Goal: Information Seeking & Learning: Learn about a topic

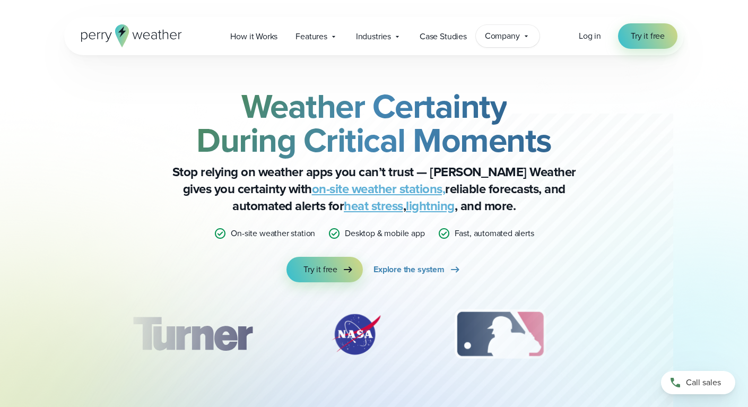
click at [498, 37] on span "Company" at bounding box center [502, 36] width 35 height 13
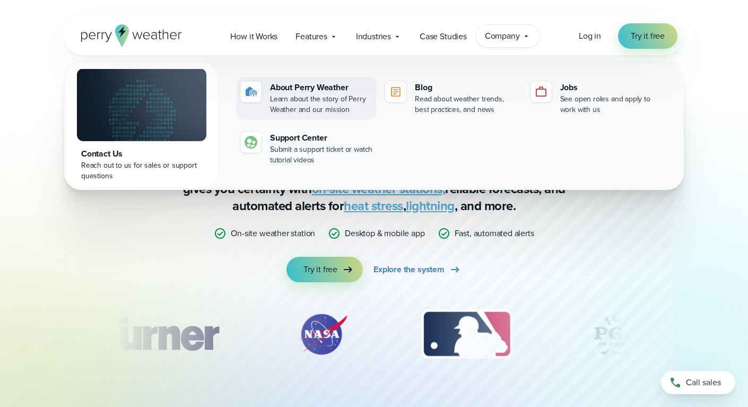
click at [334, 86] on div "About Perry Weather" at bounding box center [321, 87] width 102 height 13
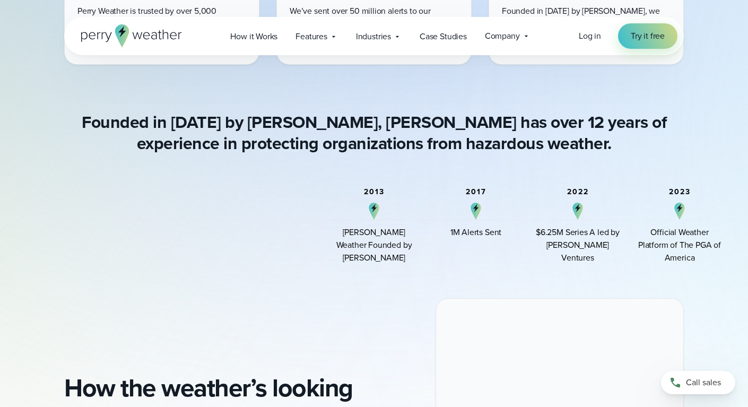
scroll to position [753, 0]
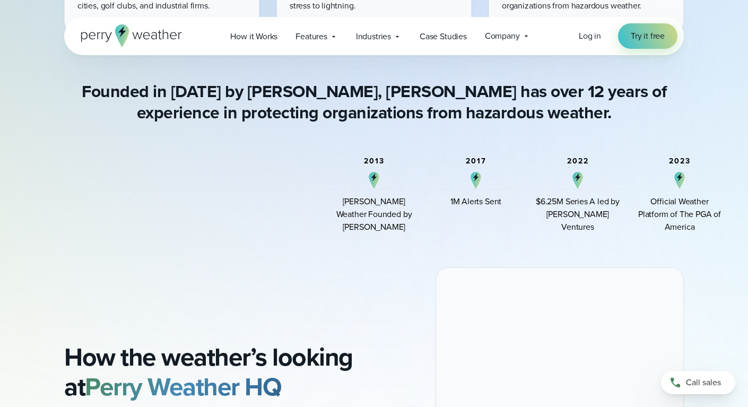
click at [673, 179] on div "2023 Official Weather Platform of The PGA of America" at bounding box center [679, 195] width 85 height 76
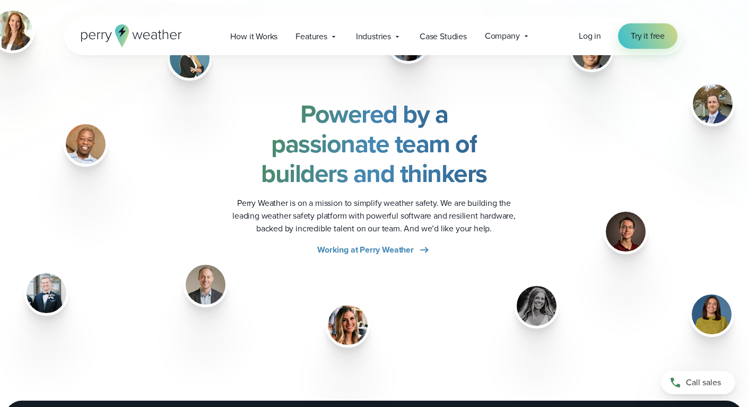
scroll to position [1296, 0]
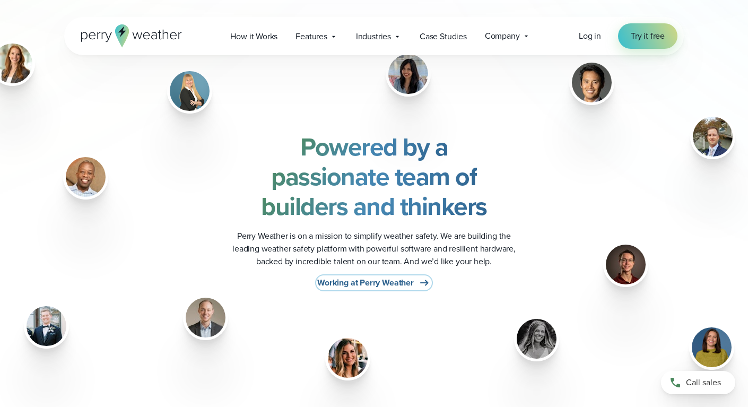
click at [354, 281] on span "Working at Perry Weather" at bounding box center [365, 282] width 97 height 13
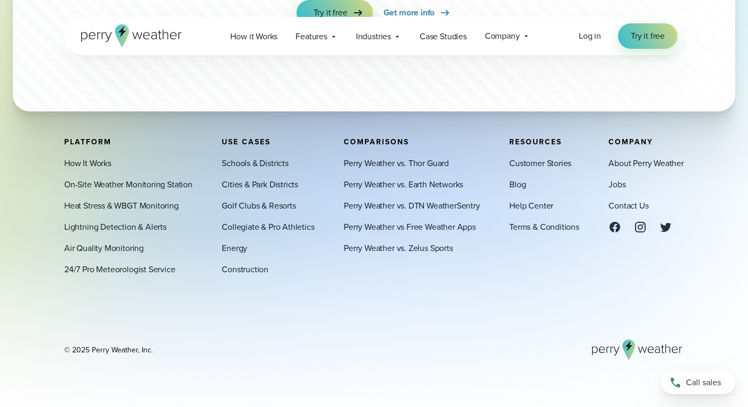
scroll to position [2784, 0]
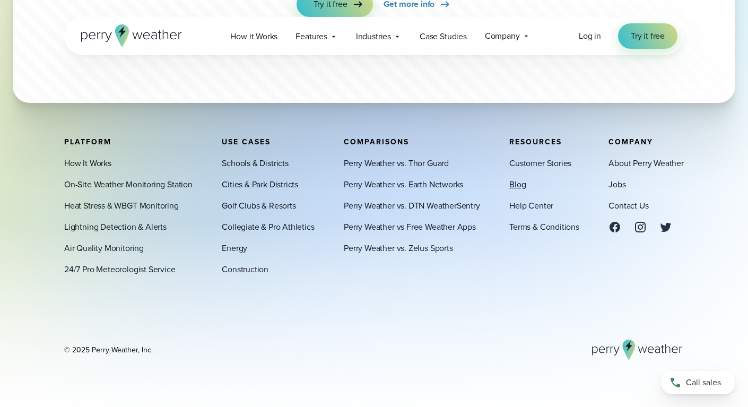
click at [513, 184] on link "Blog" at bounding box center [517, 184] width 16 height 13
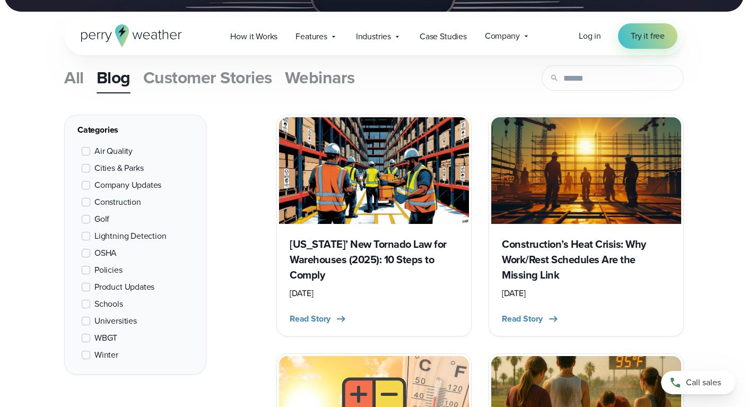
scroll to position [355, 0]
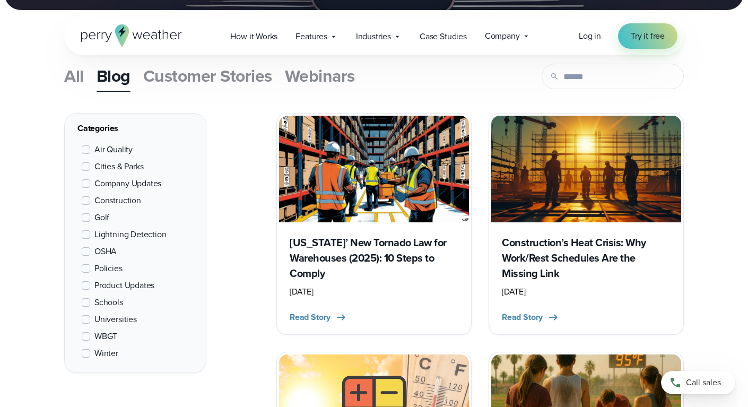
click at [75, 81] on span "All" at bounding box center [74, 75] width 20 height 25
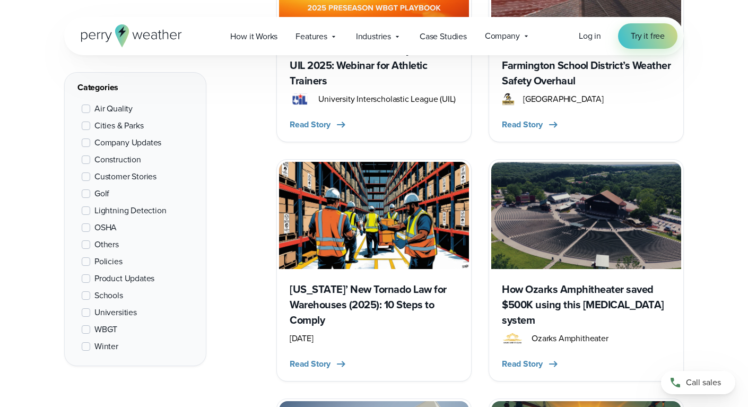
scroll to position [359, 0]
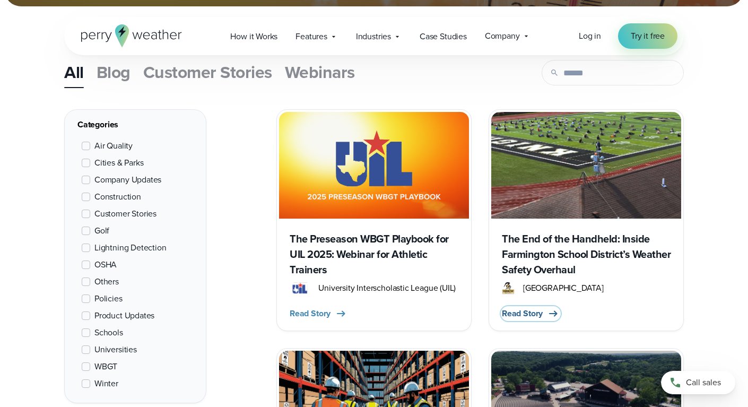
click at [538, 312] on span "Read Story" at bounding box center [522, 313] width 41 height 13
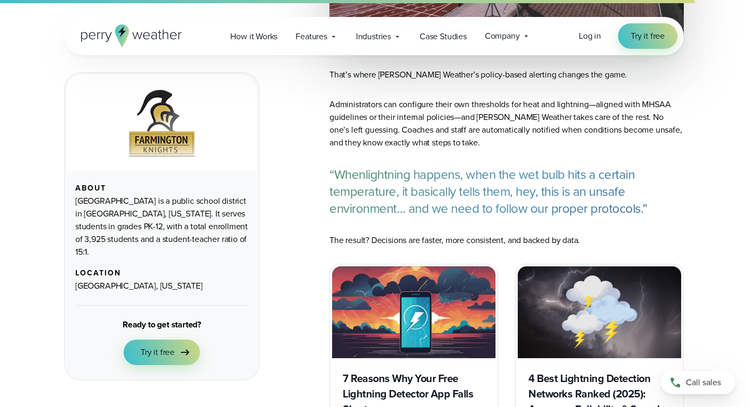
scroll to position [3331, 0]
